Goal: Go to known website: Access a specific website the user already knows

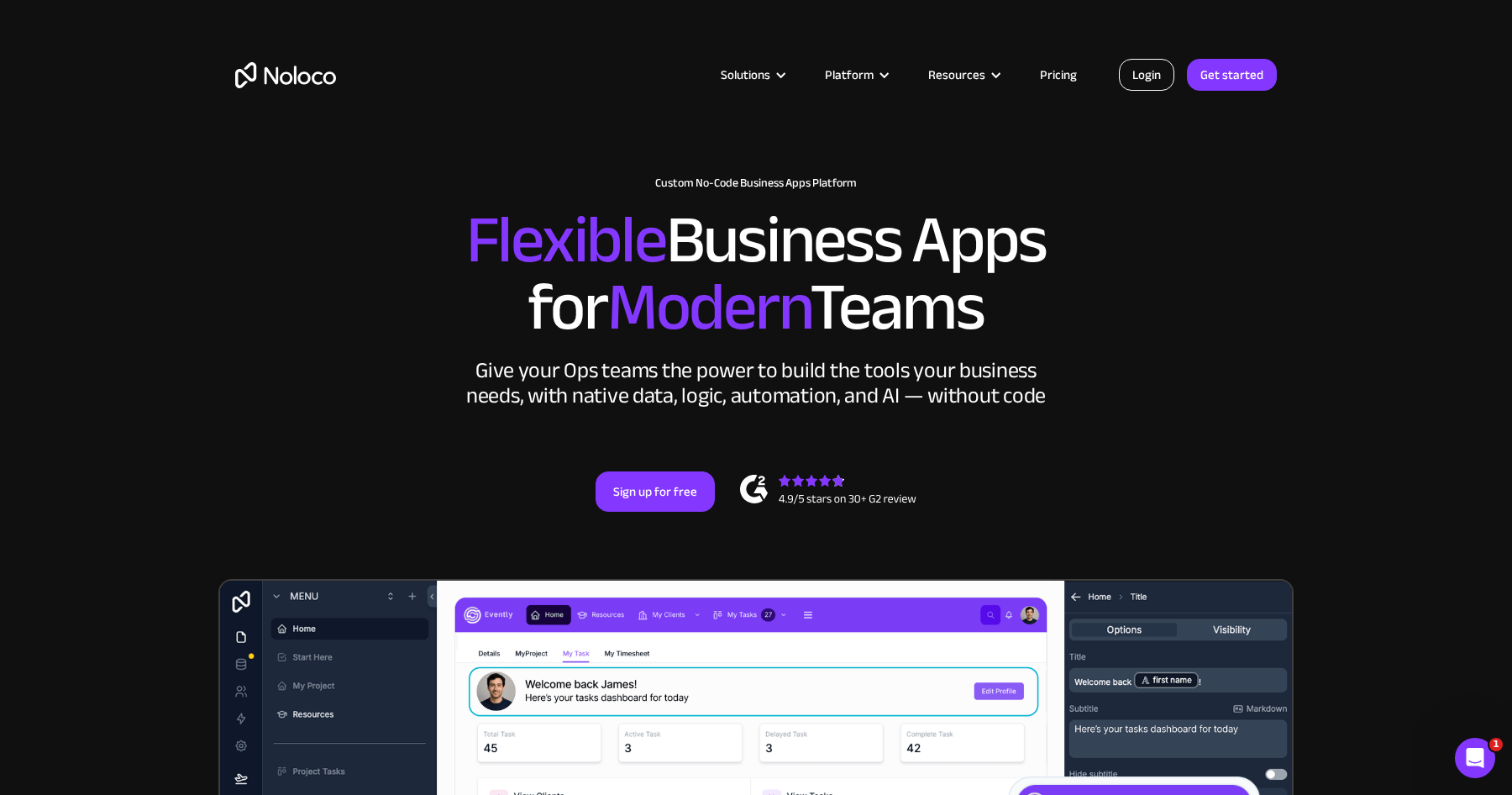
click at [1157, 69] on link "Login" at bounding box center [1147, 75] width 55 height 31
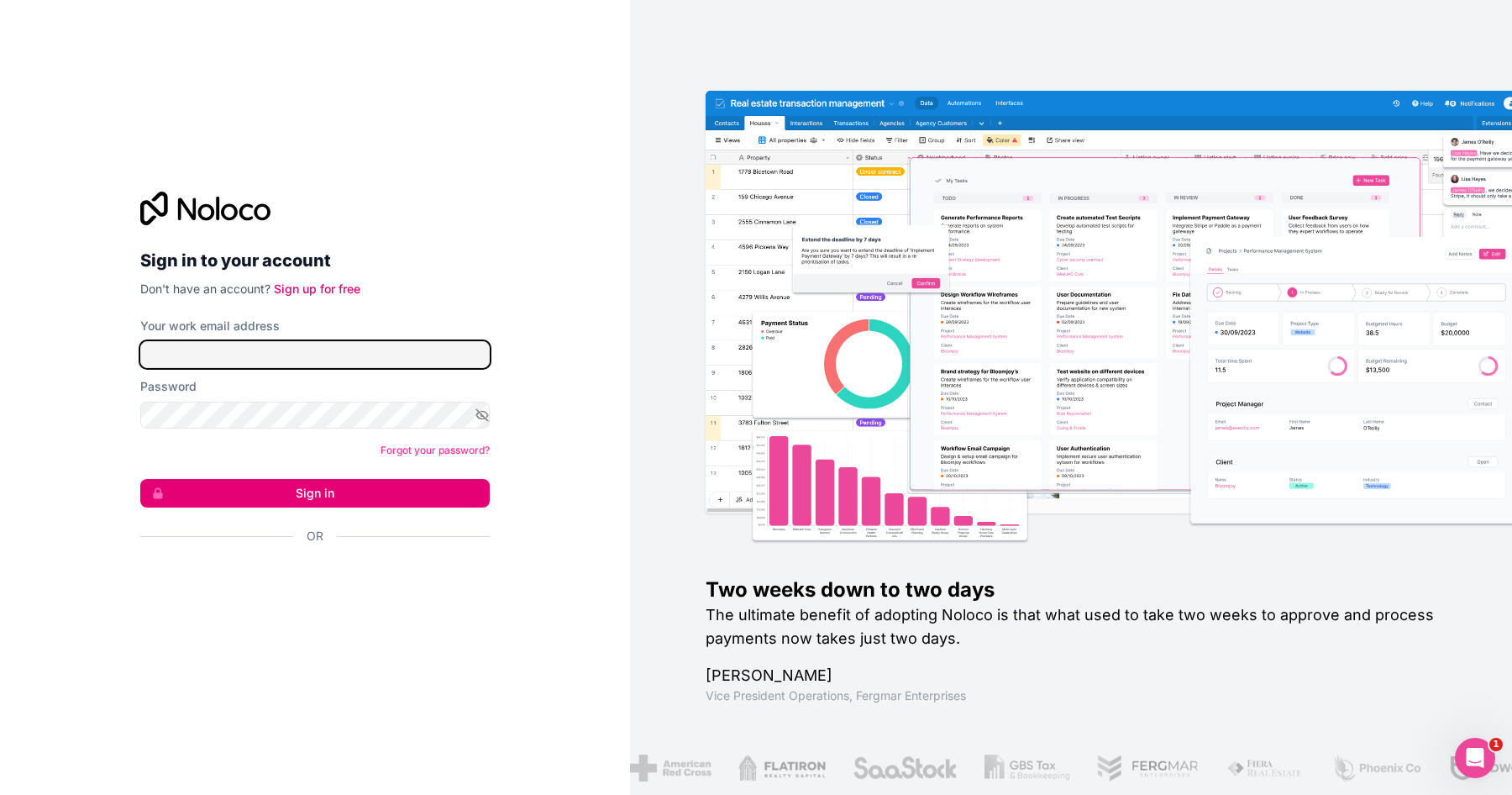
click at [304, 347] on input "Your work email address" at bounding box center [315, 354] width 349 height 27
type input "jortijn@hellogekko.nl"
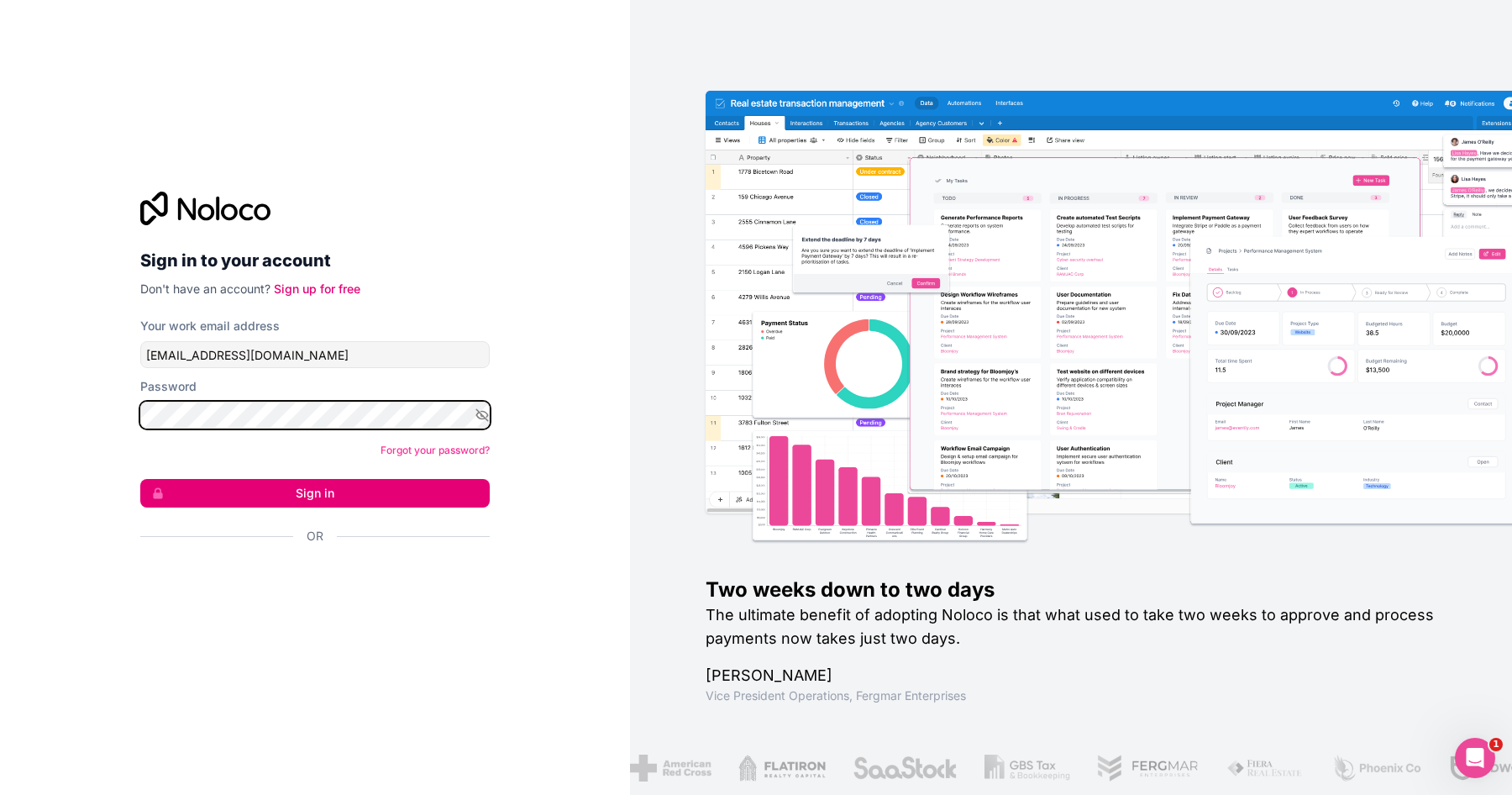
click at [141, 479] on button "Sign in" at bounding box center [315, 493] width 349 height 29
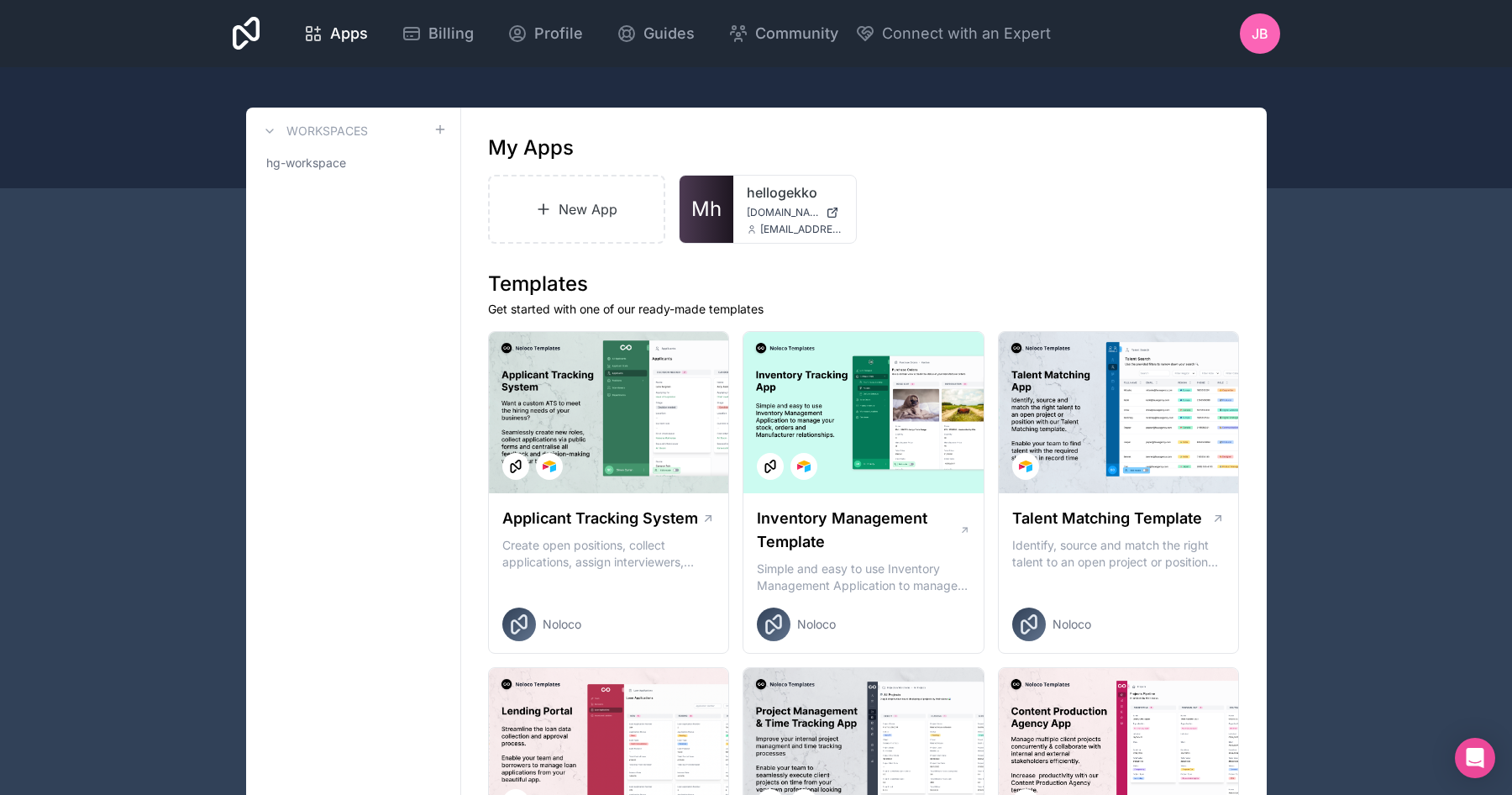
click at [752, 198] on link "hellogekko" at bounding box center [794, 192] width 95 height 20
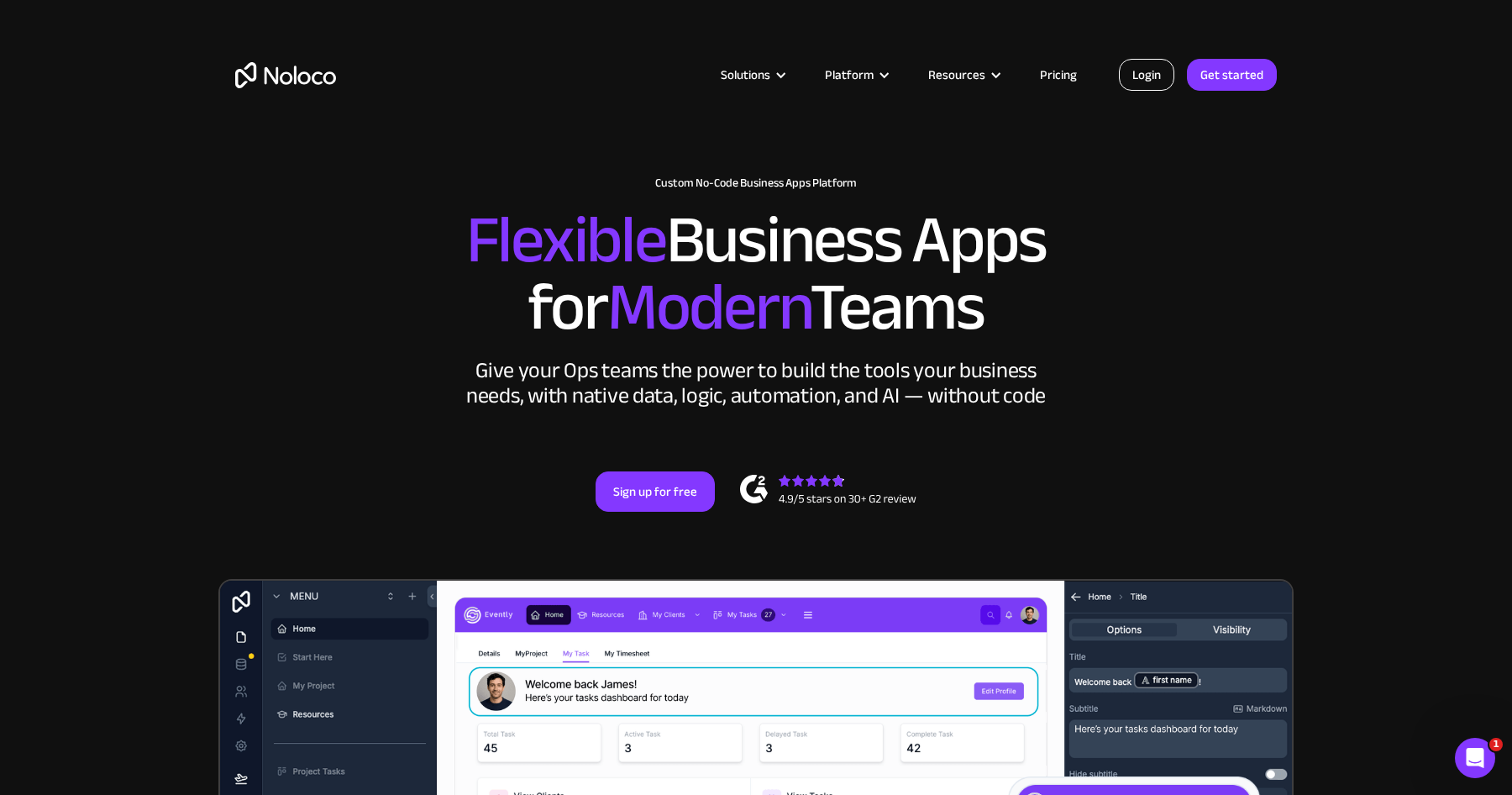
click at [1135, 72] on link "Login" at bounding box center [1147, 75] width 55 height 31
click at [1161, 86] on link "Login" at bounding box center [1147, 75] width 55 height 31
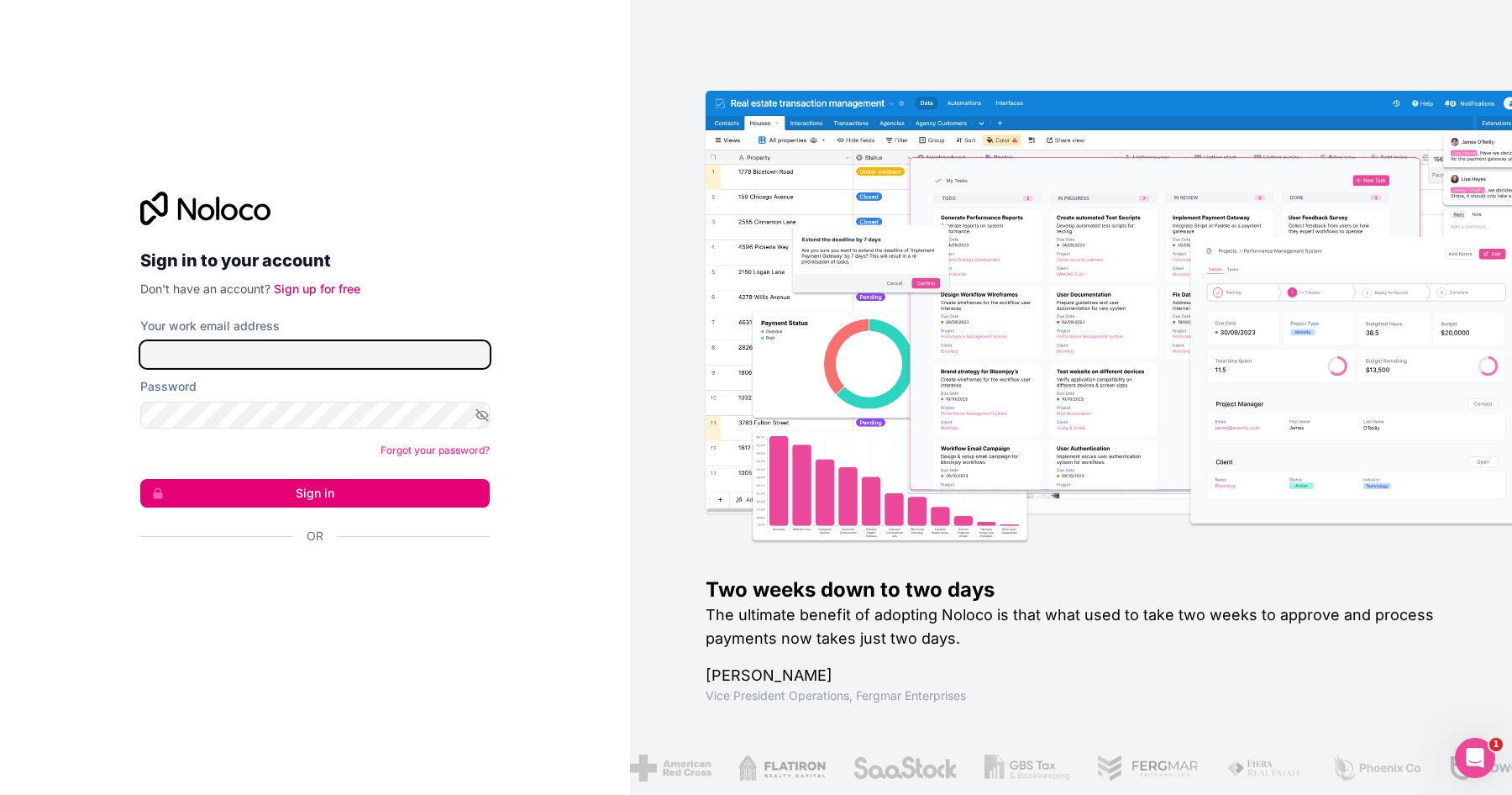
click at [295, 364] on input "Your work email address" at bounding box center [315, 354] width 349 height 27
type input "[EMAIL_ADDRESS][DOMAIN_NAME]"
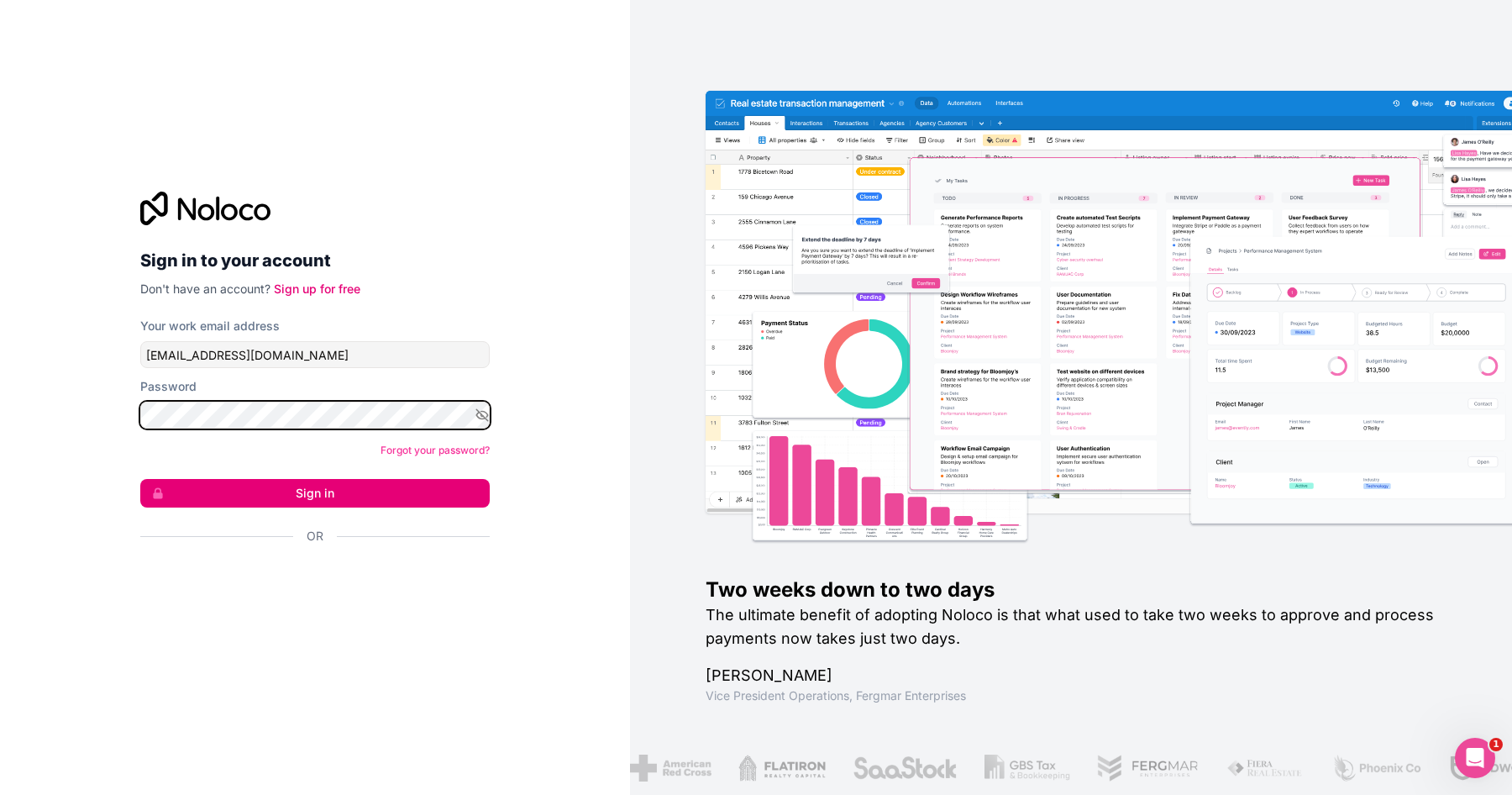
click at [141, 479] on button "Sign in" at bounding box center [315, 493] width 349 height 29
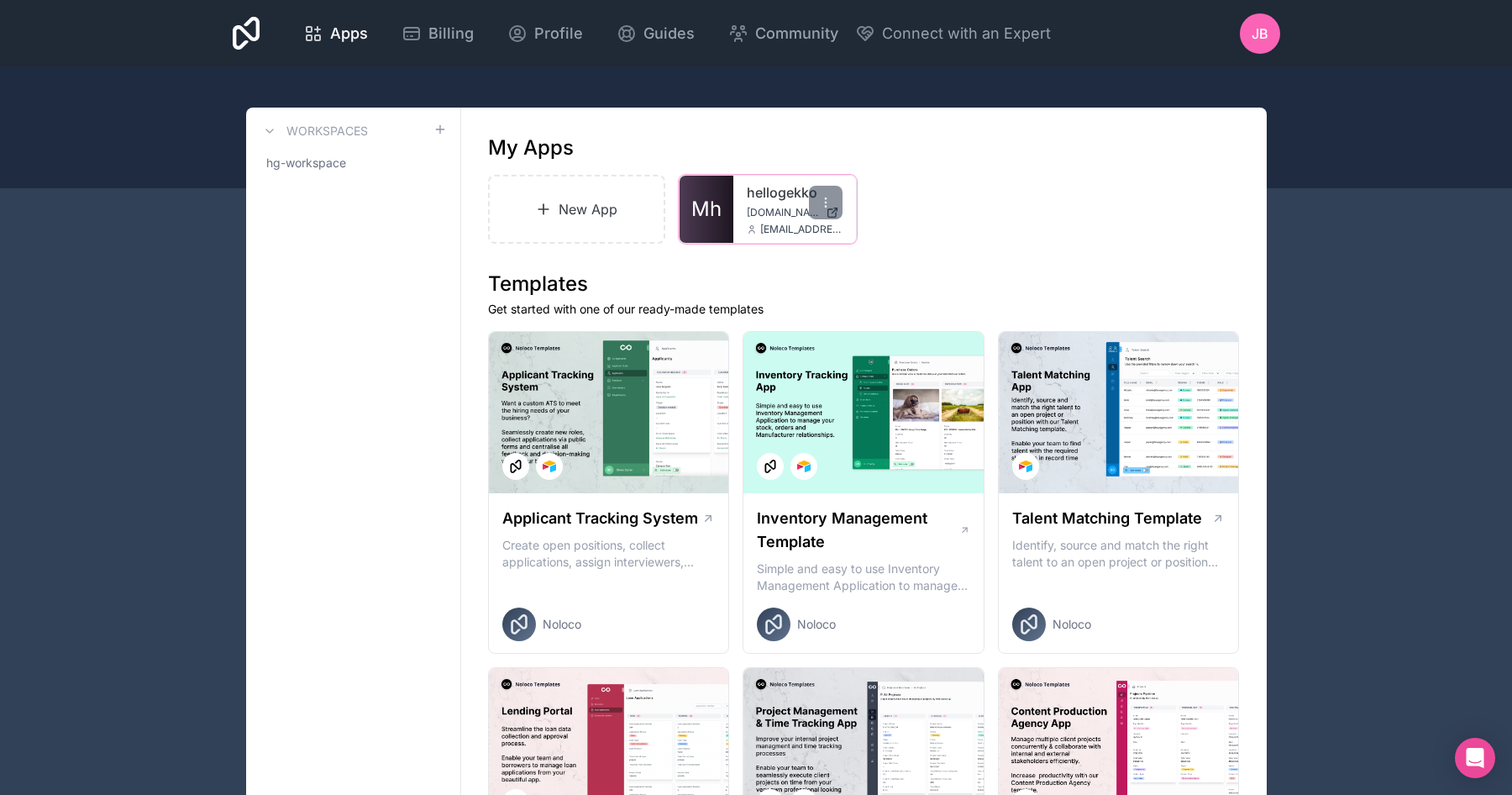
click at [731, 214] on link "Mh" at bounding box center [706, 209] width 54 height 67
